Goal: Book appointment/travel/reservation

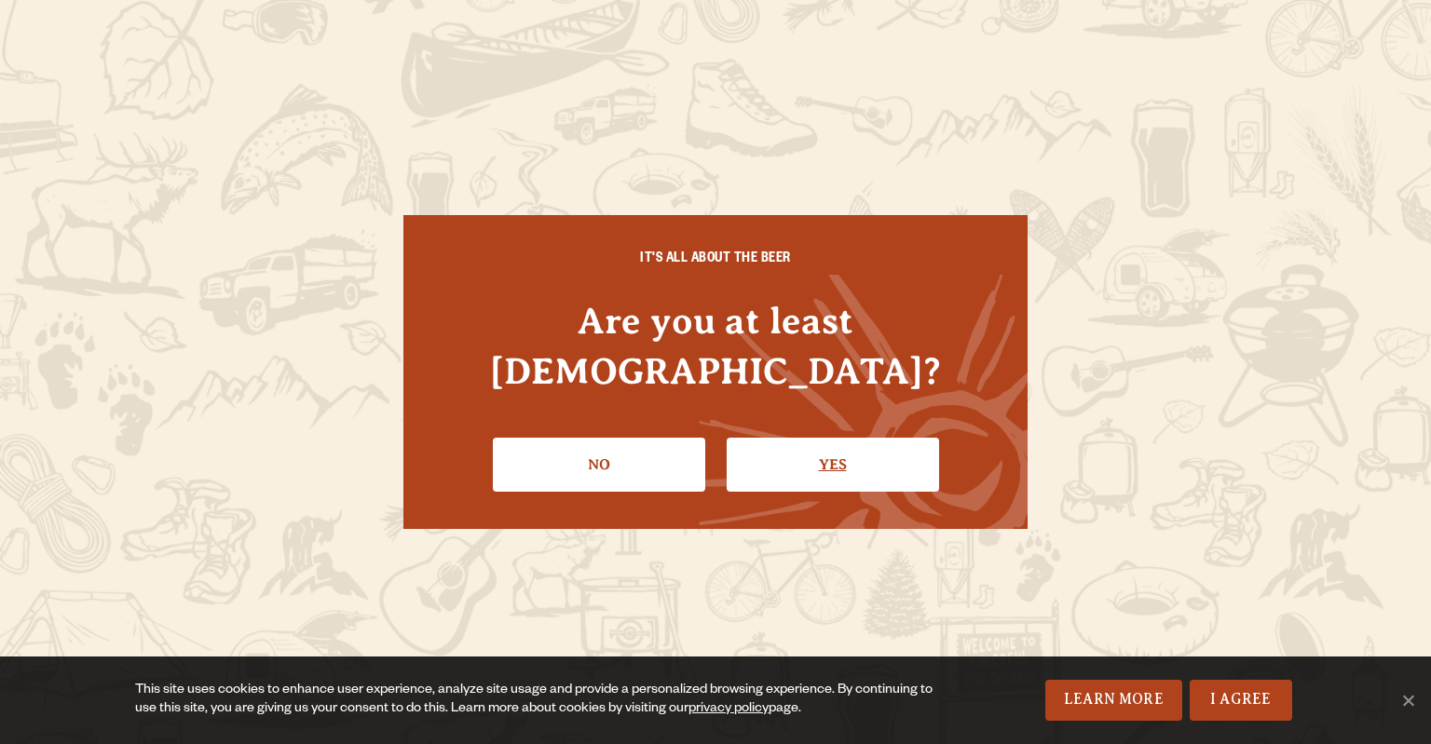
click at [831, 450] on link "Yes" at bounding box center [833, 465] width 212 height 54
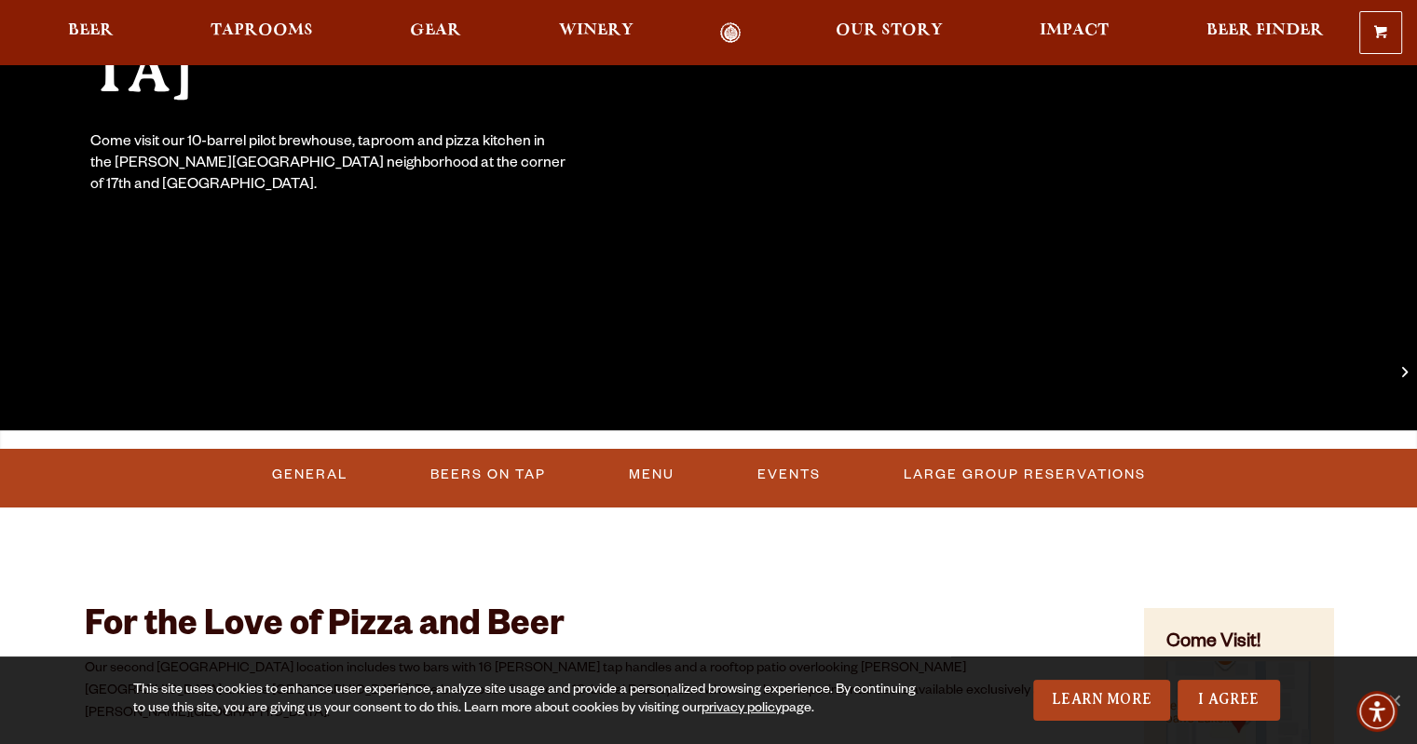
scroll to position [434, 0]
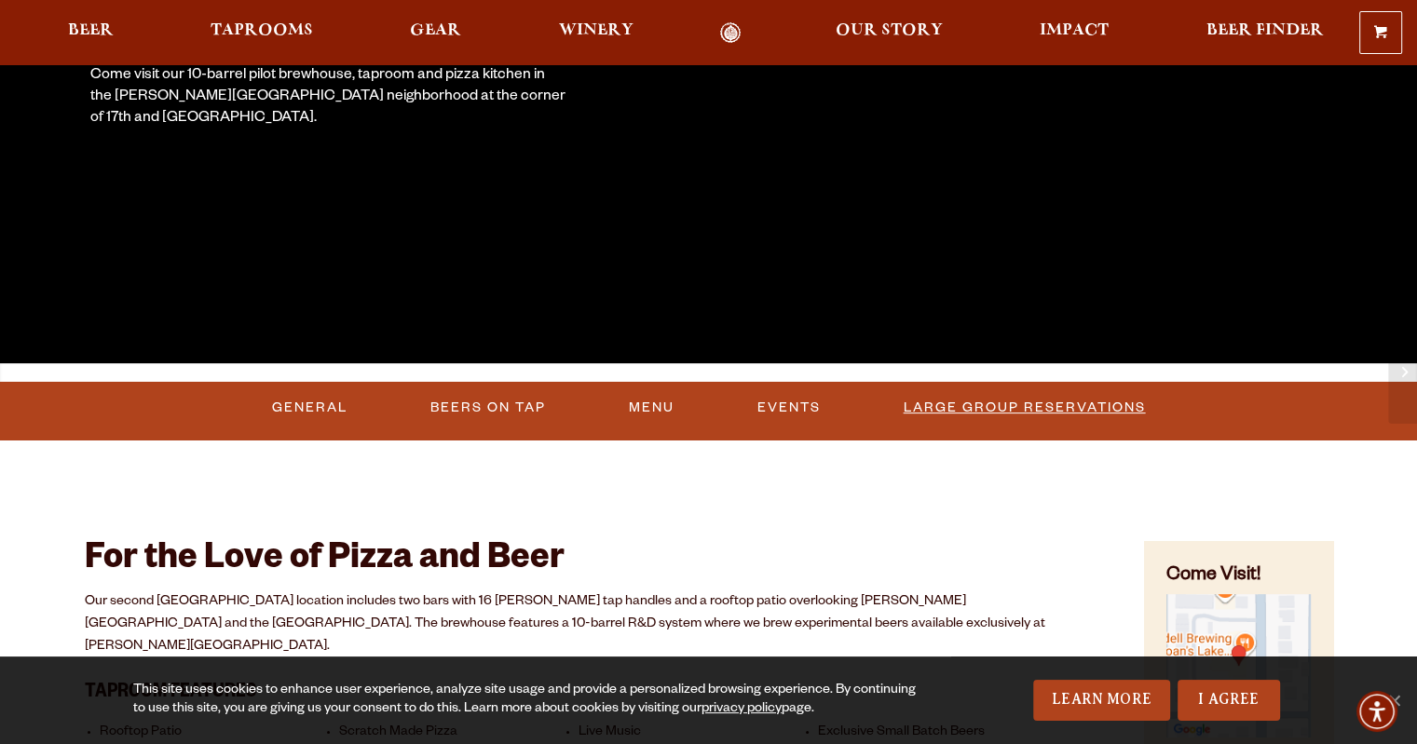
click at [1010, 409] on link "Large Group Reservations" at bounding box center [1024, 408] width 257 height 43
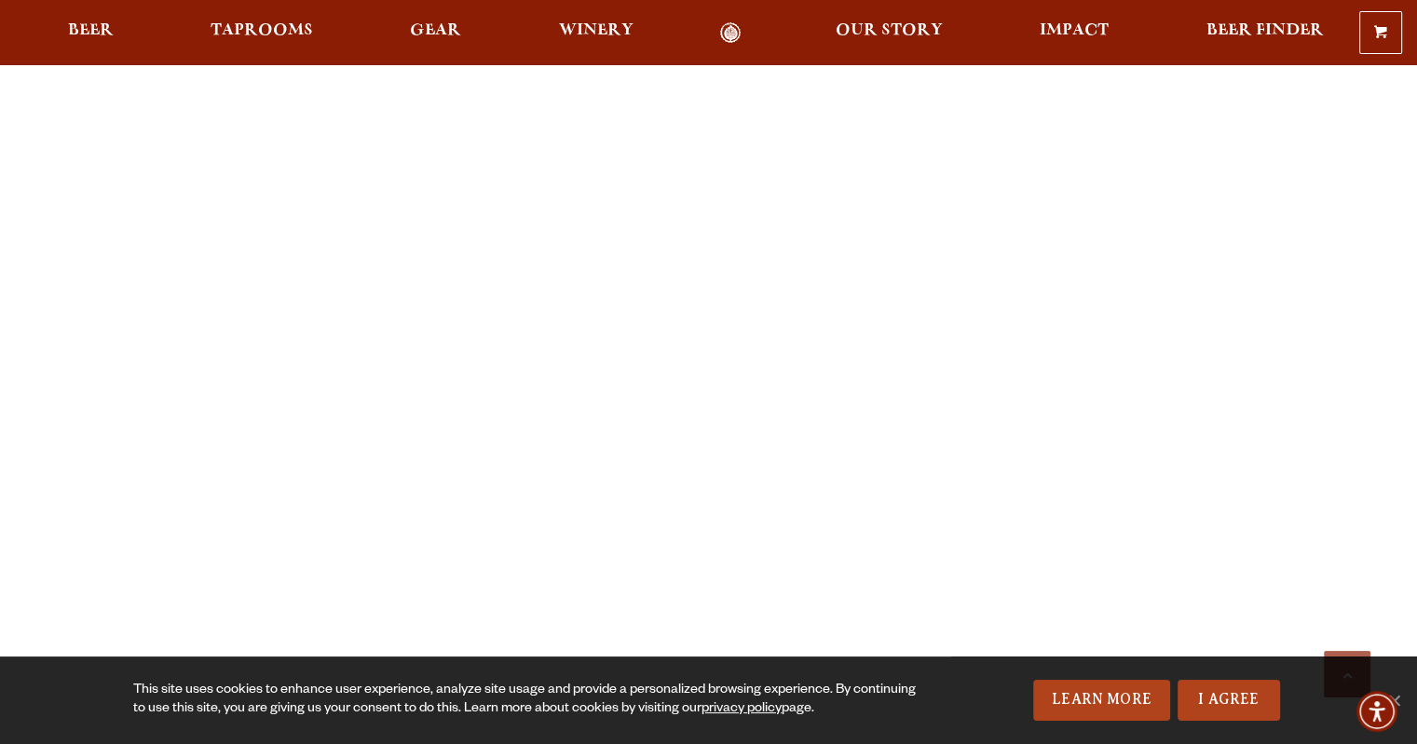
scroll to position [2396, 0]
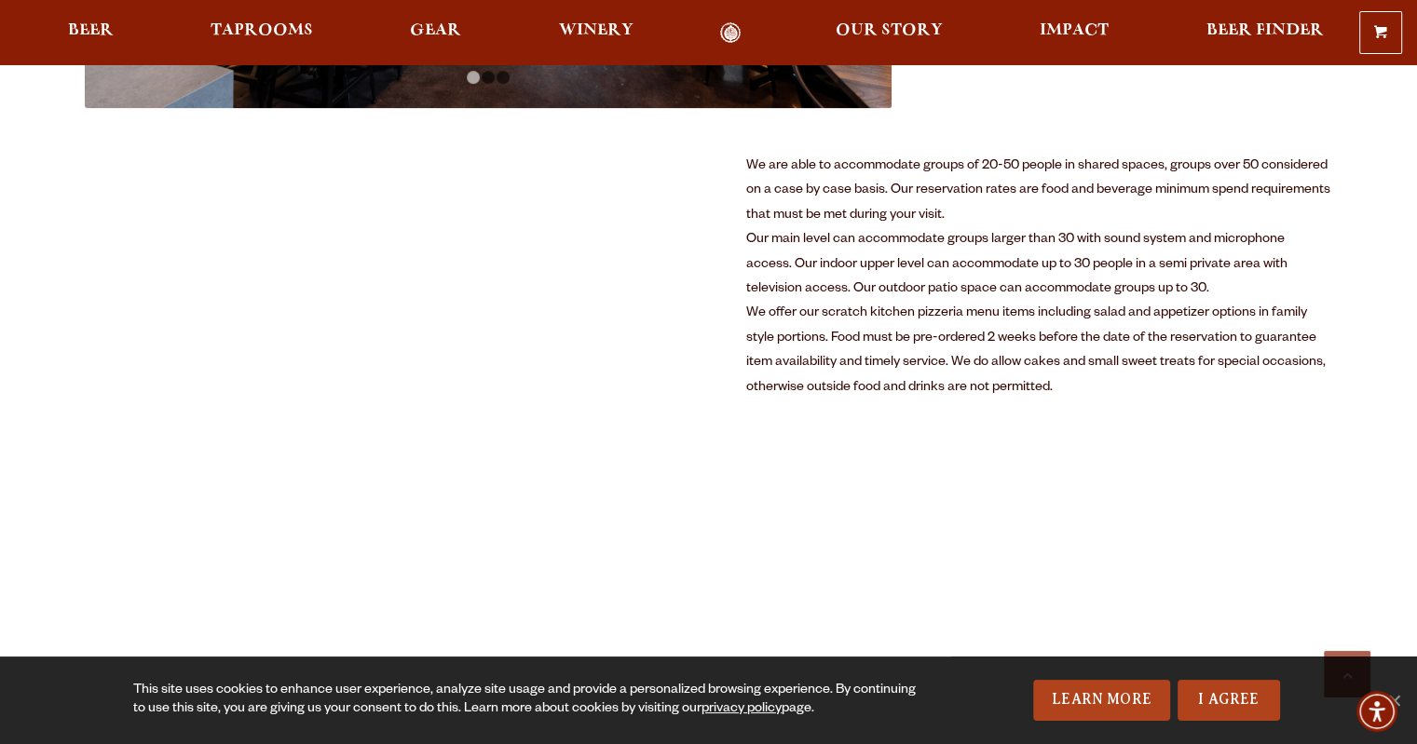
scroll to position [1153, 0]
